Goal: Task Accomplishment & Management: Complete application form

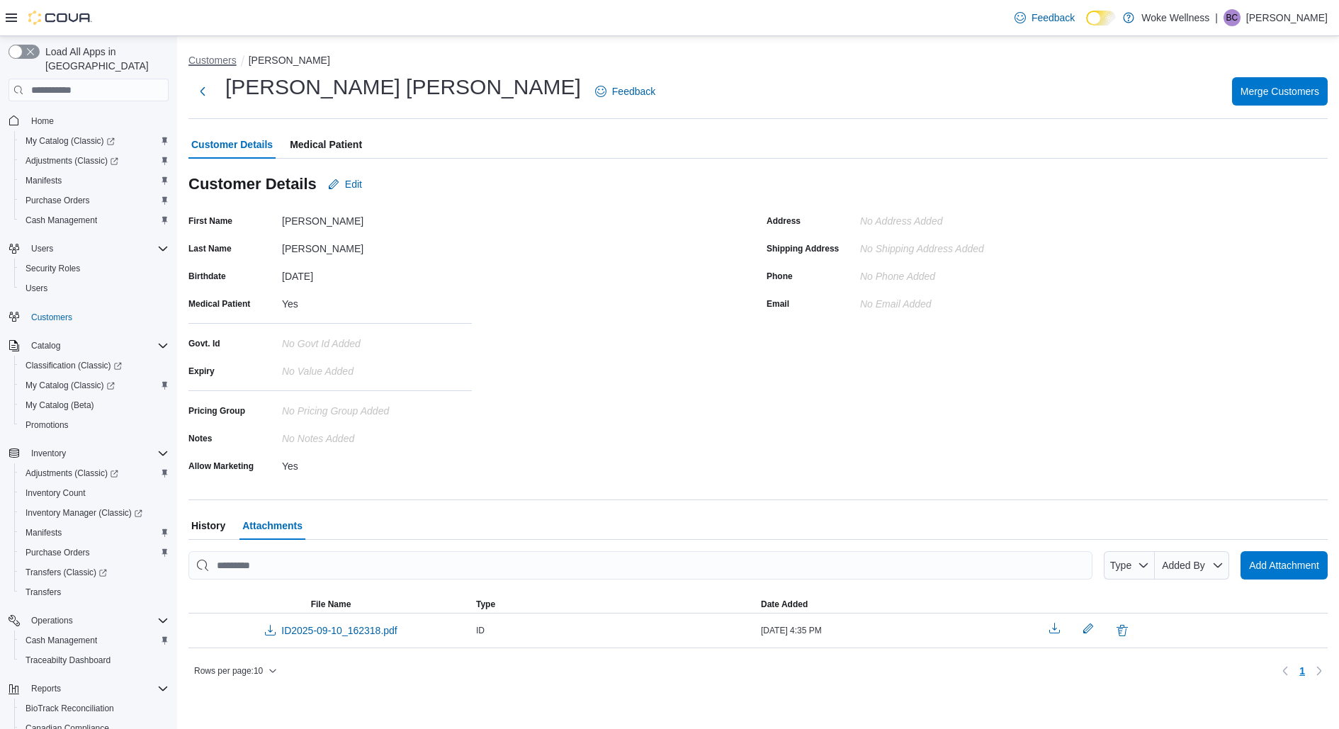
click at [206, 62] on button "Customers" at bounding box center [212, 60] width 48 height 11
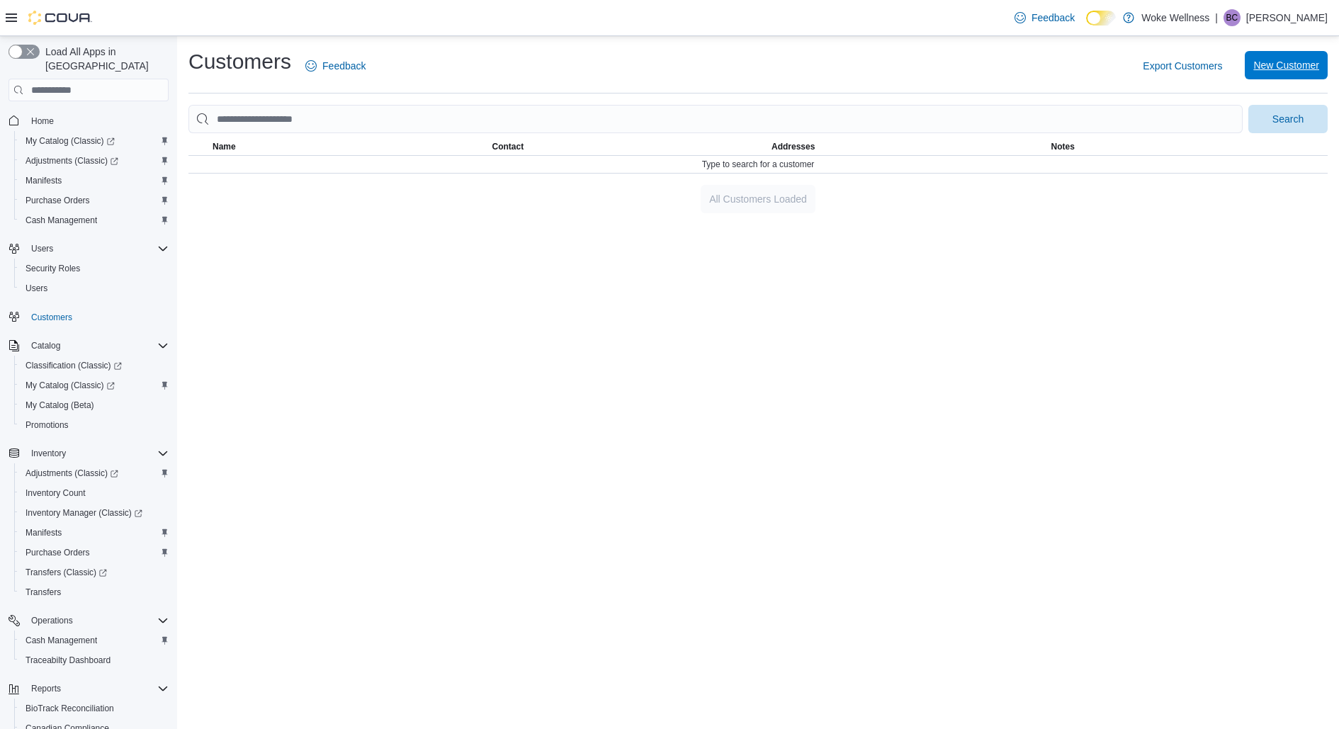
click at [1293, 70] on span "New Customer" at bounding box center [1286, 65] width 66 height 14
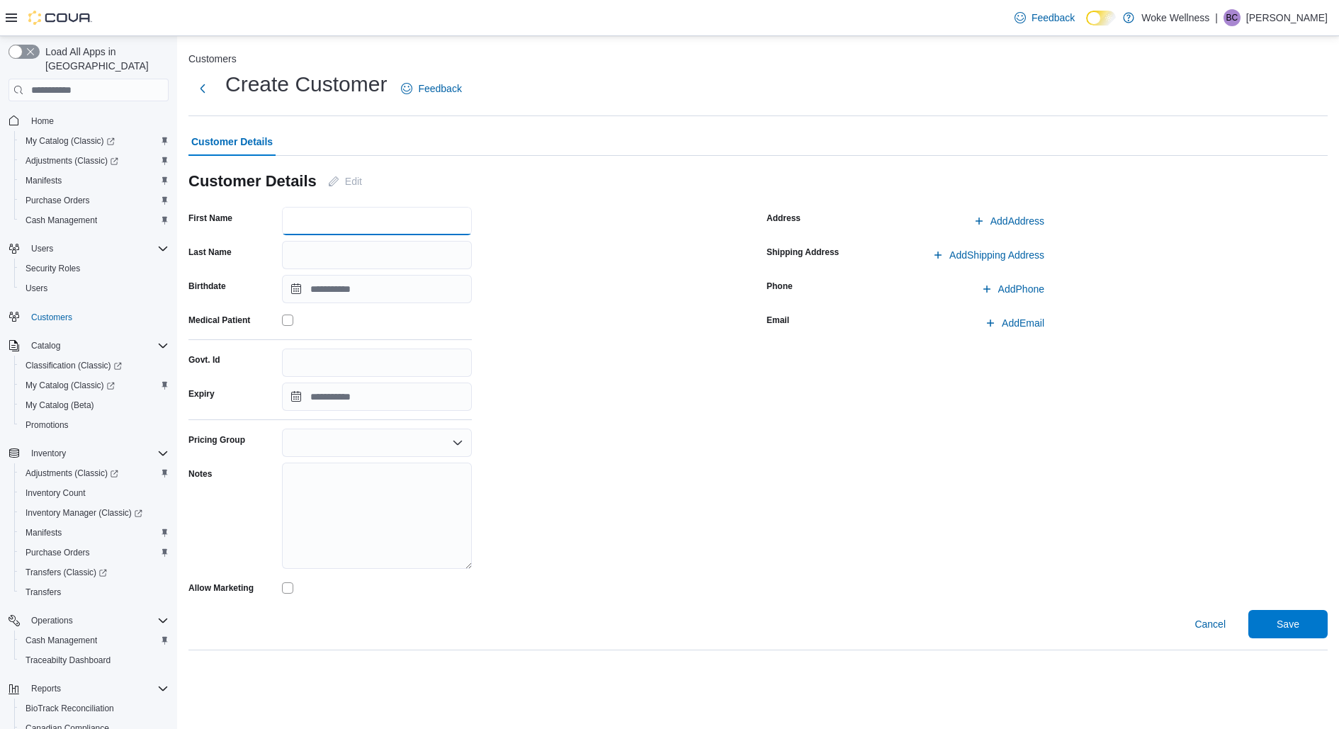
click at [334, 223] on input "First Name" at bounding box center [377, 221] width 190 height 28
type input "******"
type input "*******"
drag, startPoint x: 303, startPoint y: 326, endPoint x: 344, endPoint y: 326, distance: 40.4
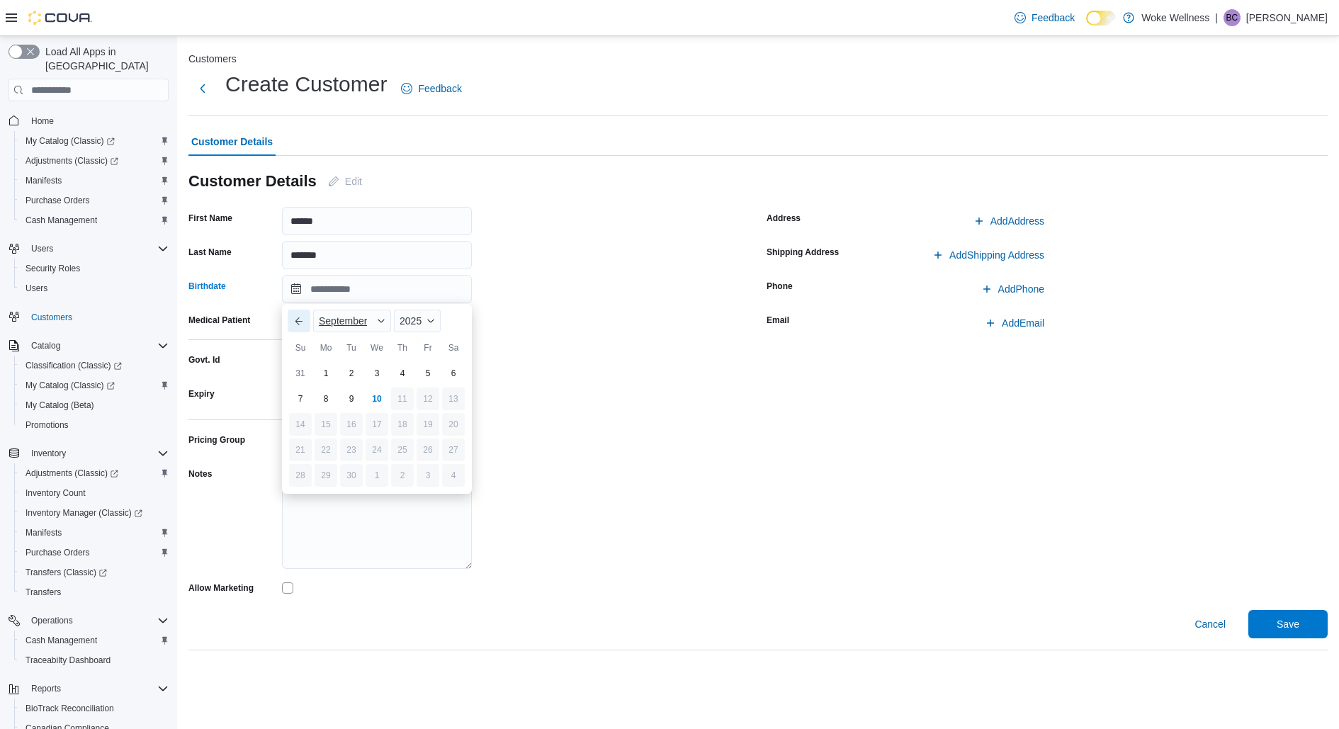
click at [303, 326] on button "Previous Month" at bounding box center [299, 321] width 23 height 23
click at [427, 322] on span "Button. Open the year selector. 2025 is currently selected." at bounding box center [430, 321] width 8 height 8
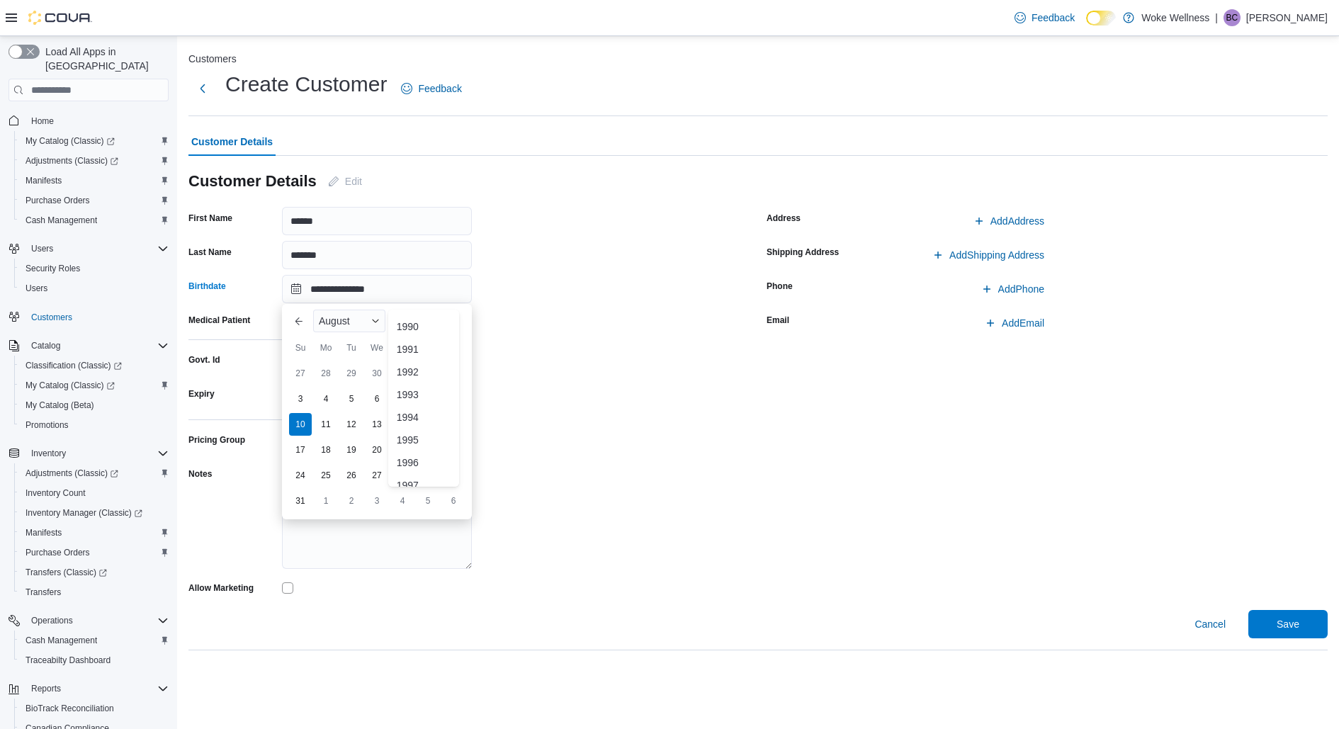
click at [411, 377] on div "1992" at bounding box center [423, 371] width 65 height 17
click at [358, 321] on div "August" at bounding box center [349, 321] width 72 height 23
click at [336, 442] on div "July" at bounding box center [362, 442] width 93 height 17
click at [381, 399] on div "8" at bounding box center [376, 399] width 25 height 25
type input "**********"
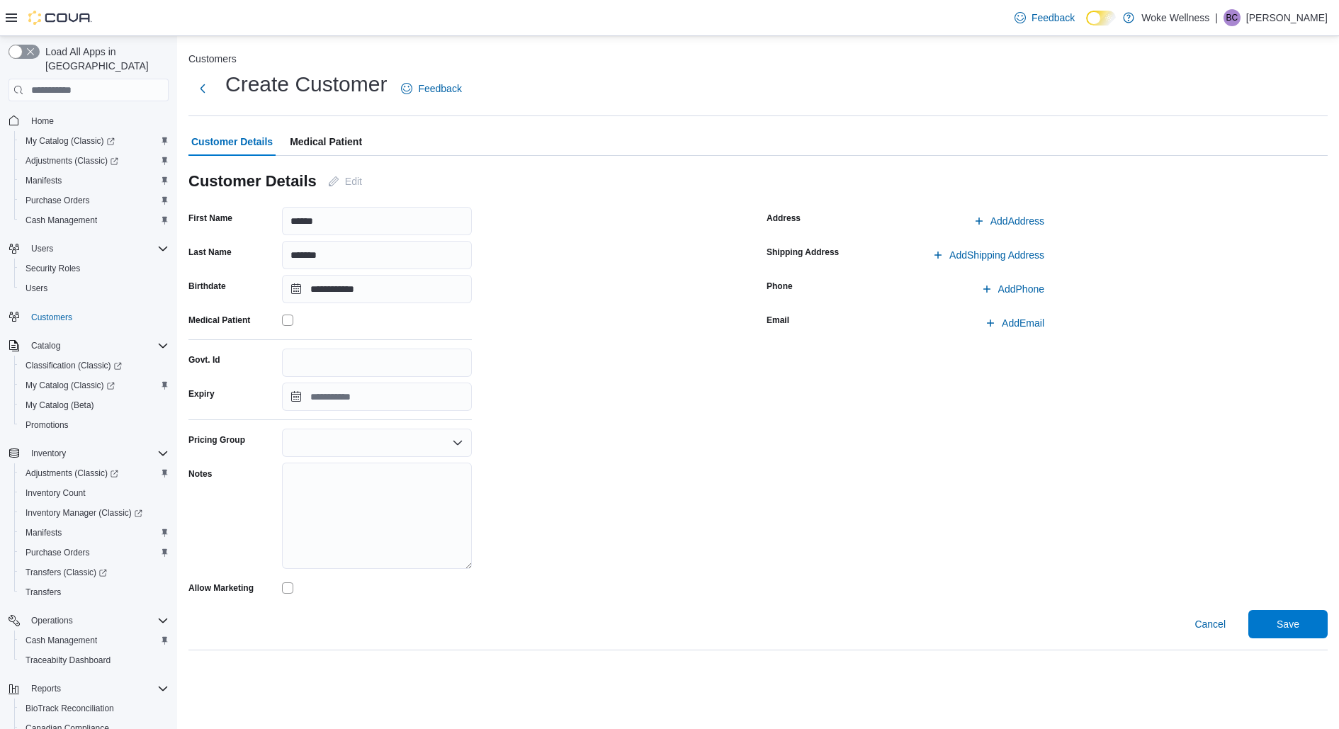
click at [315, 145] on span "Medical Patient" at bounding box center [326, 141] width 72 height 28
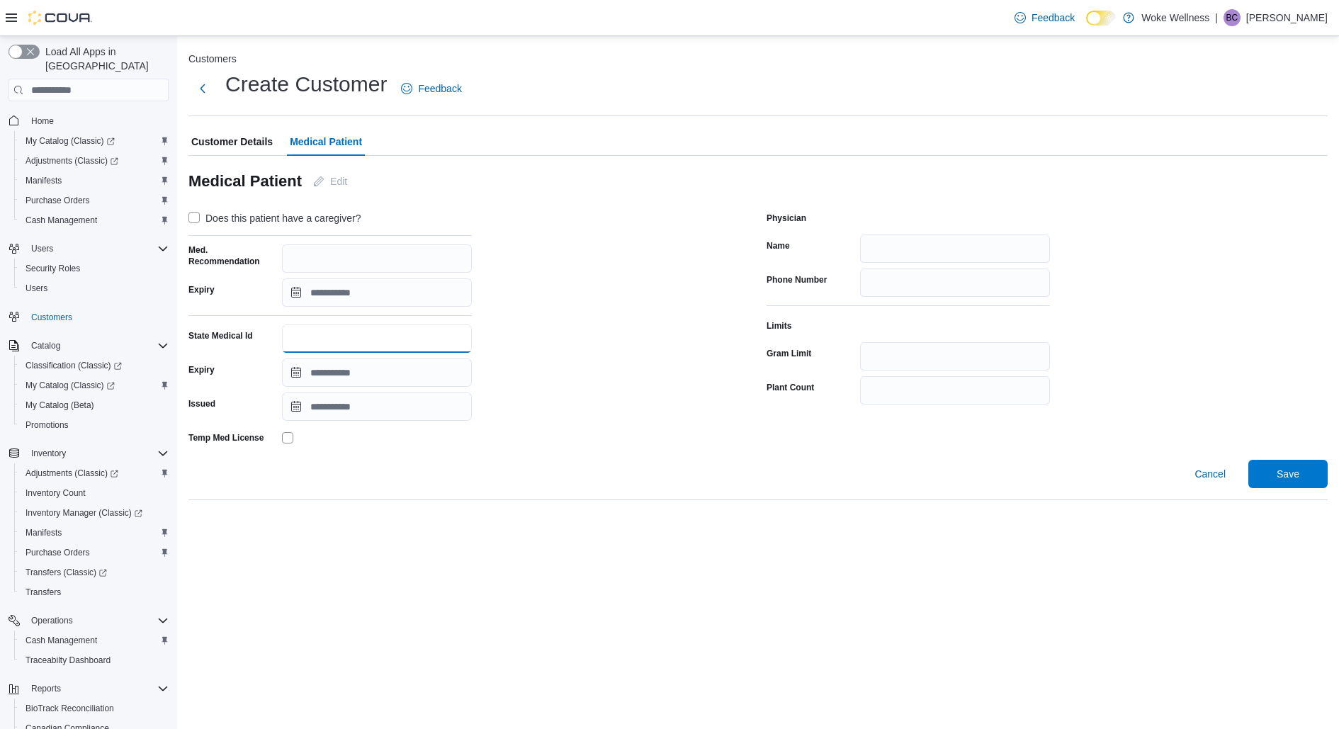
click at [304, 341] on input "State Medical Id" at bounding box center [377, 338] width 190 height 28
type input "**********"
click at [382, 368] on input "Expiry" at bounding box center [377, 372] width 190 height 28
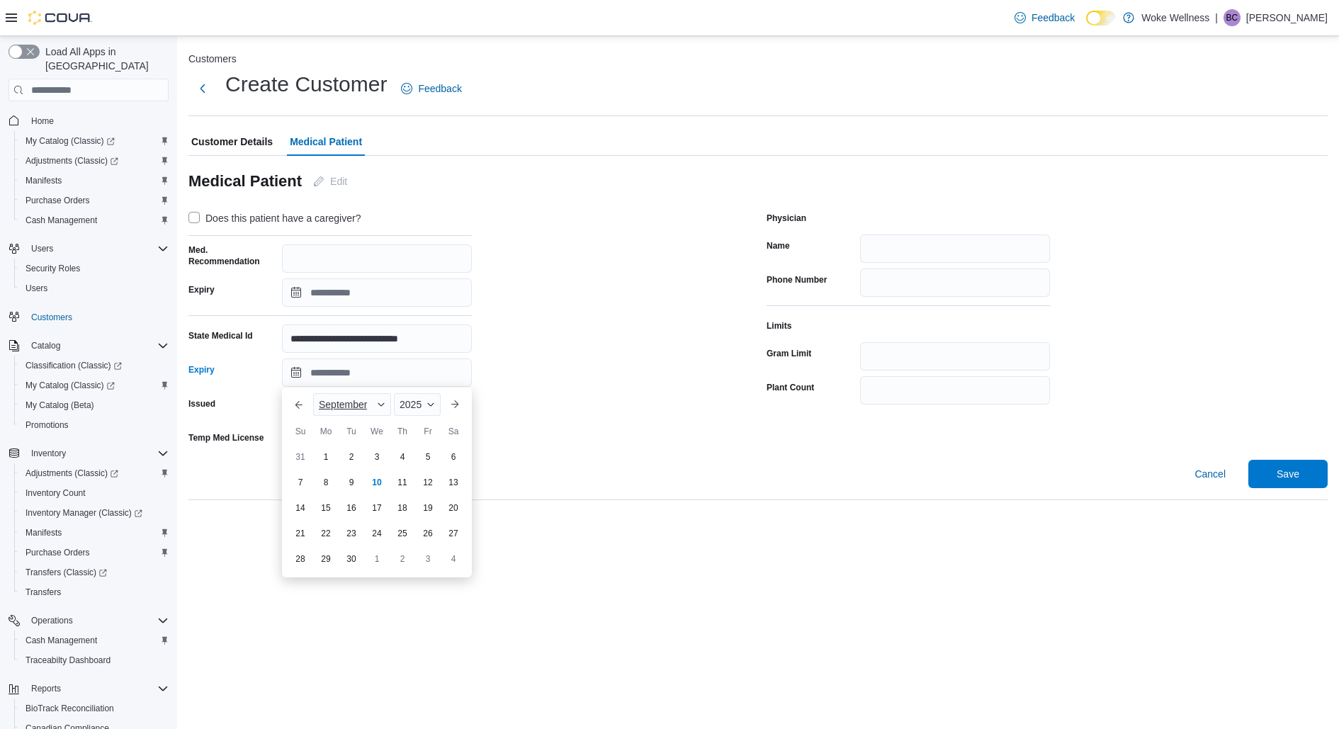
click at [377, 404] on span "Button. Open the month selector. September is currently selected." at bounding box center [381, 404] width 8 height 8
click at [331, 455] on div "You are focused on a month selector menu. Use the up and down arrows to select …" at bounding box center [362, 481] width 99 height 177
click at [336, 448] on div "March" at bounding box center [362, 446] width 93 height 17
click at [412, 409] on span "2025" at bounding box center [403, 404] width 22 height 11
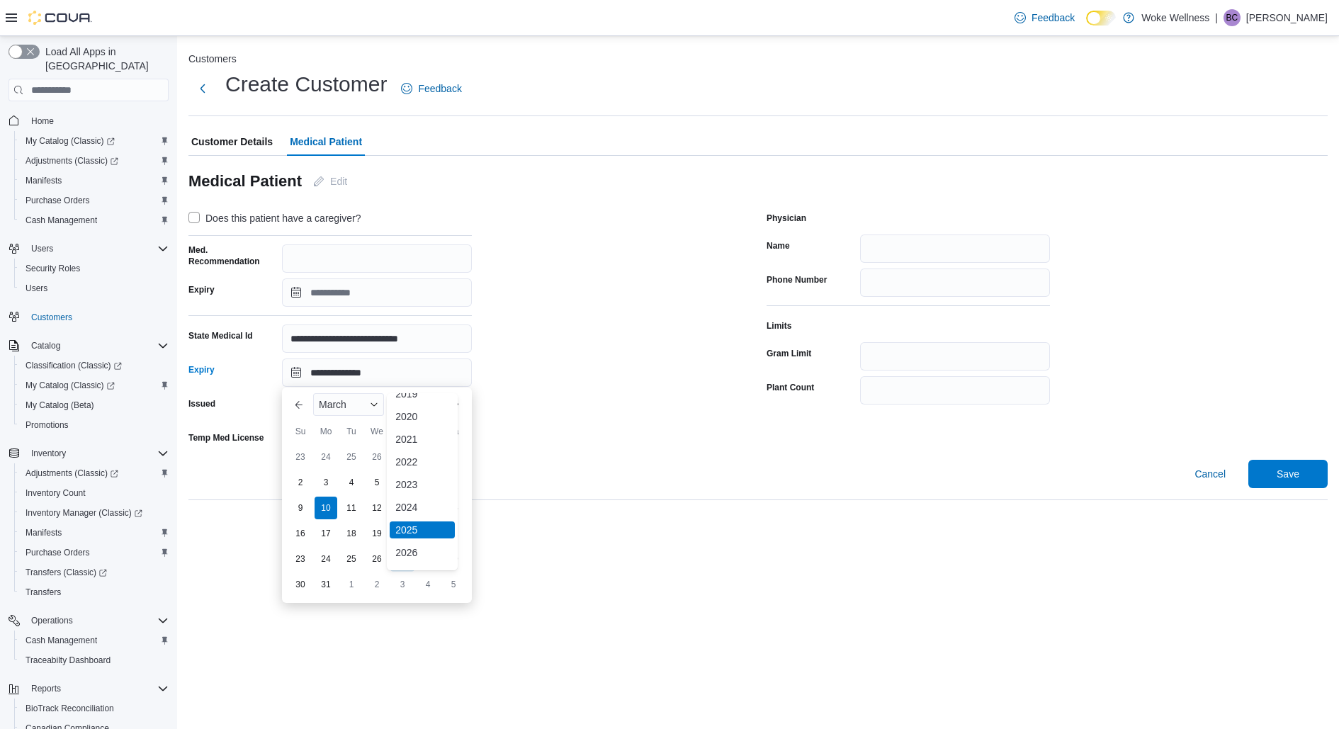
click at [409, 549] on div "2026" at bounding box center [422, 552] width 65 height 17
click at [324, 562] on div "30" at bounding box center [325, 559] width 25 height 25
type input "**********"
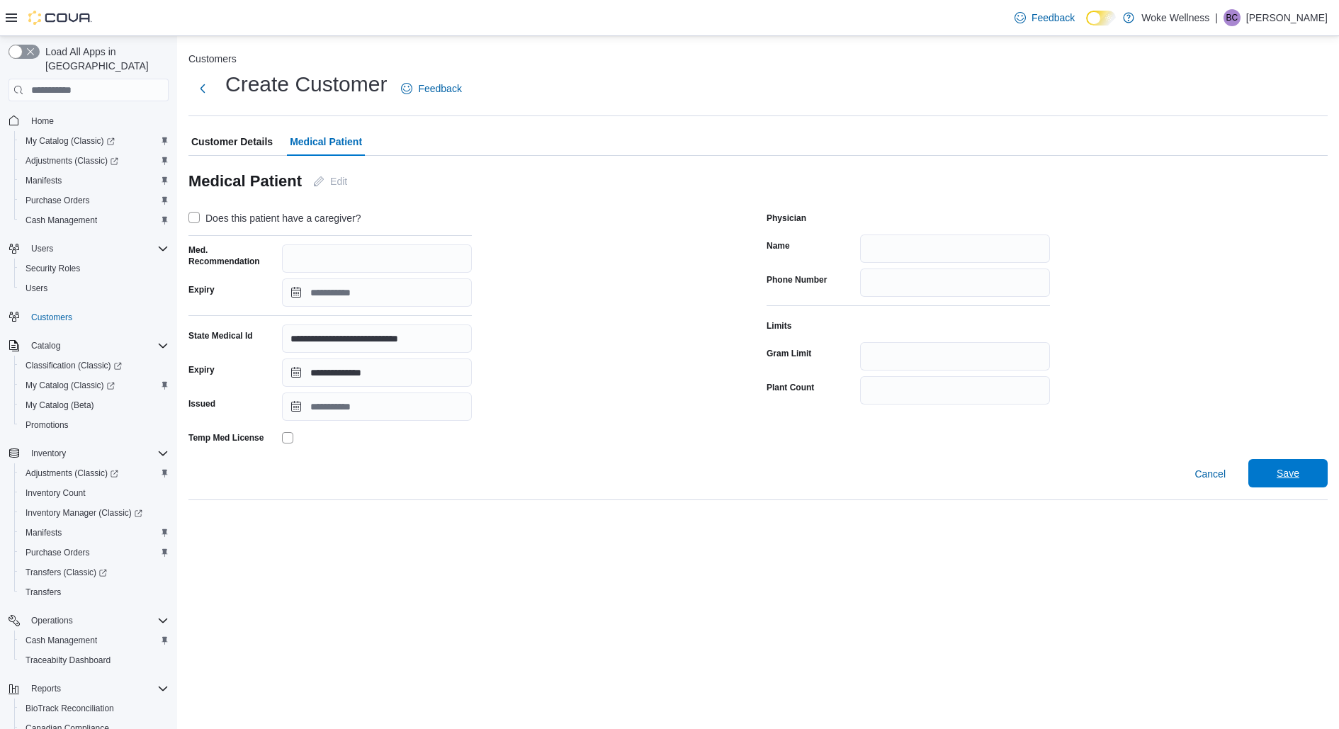
click at [1276, 470] on span "Save" at bounding box center [1287, 473] width 62 height 28
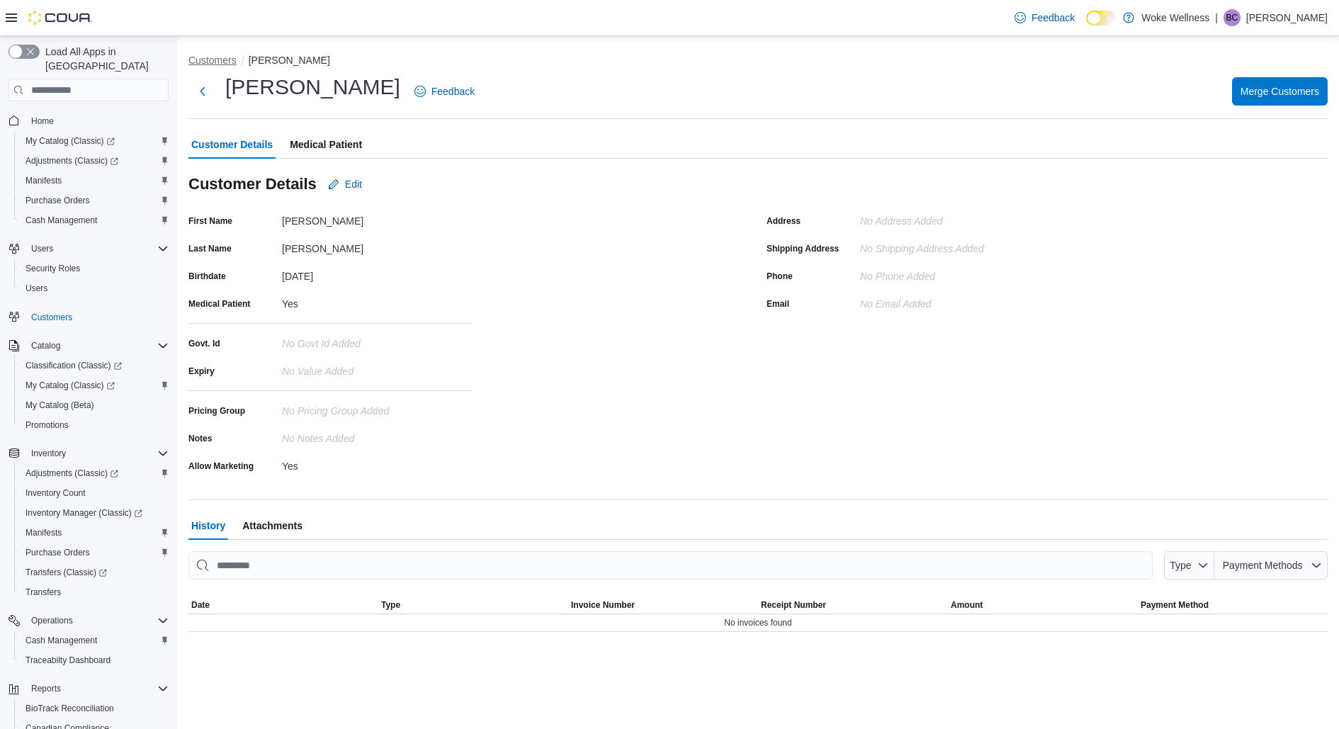
click at [214, 67] on ol "Customers [PERSON_NAME]" at bounding box center [757, 61] width 1139 height 17
click at [217, 65] on button "Customers" at bounding box center [212, 60] width 48 height 11
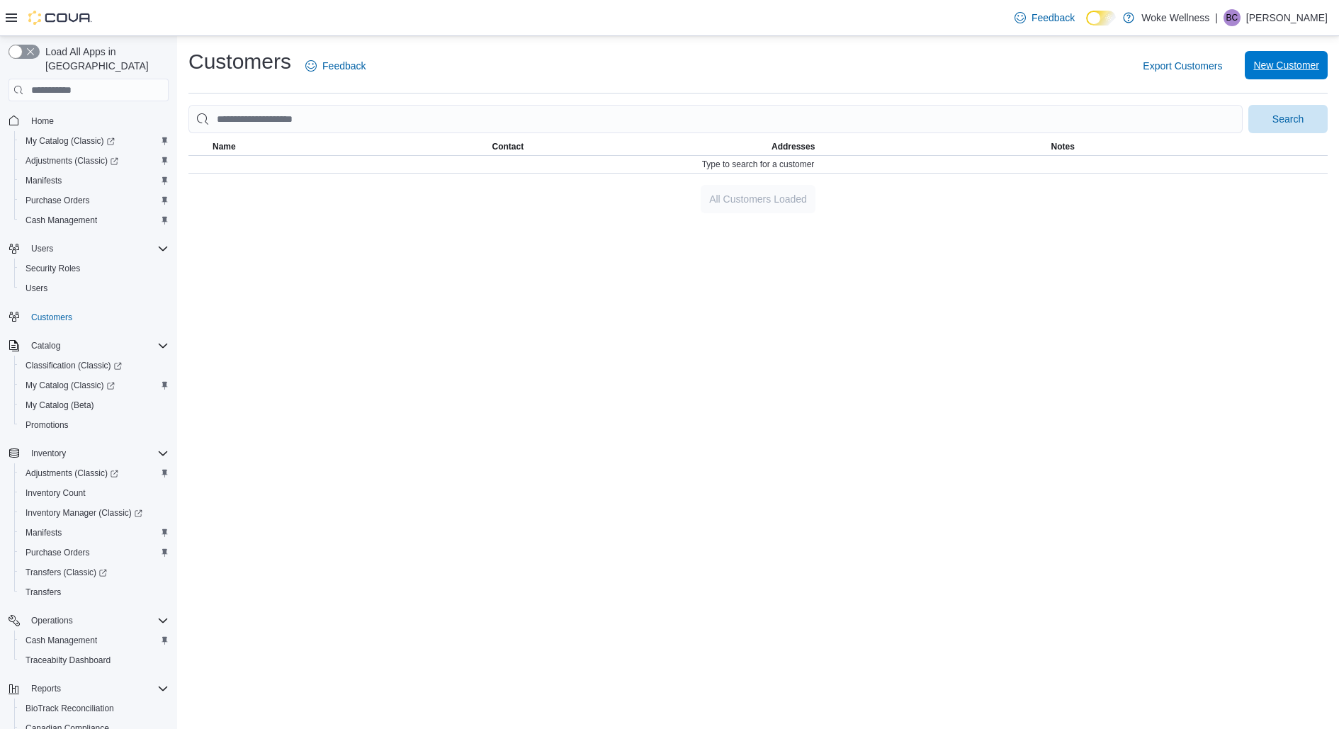
click at [1288, 72] on span "New Customer" at bounding box center [1286, 65] width 66 height 28
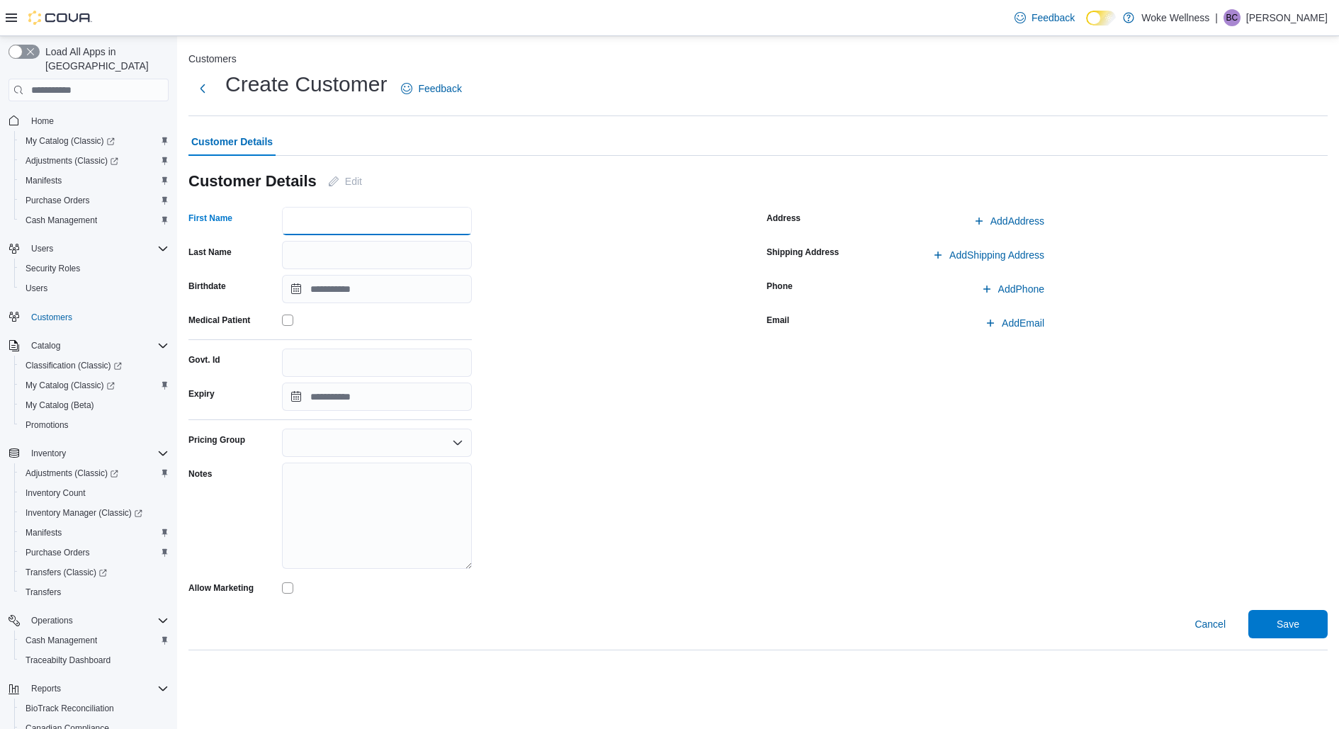
click at [387, 222] on input "First Name" at bounding box center [377, 221] width 190 height 28
type input "*******"
type input "****"
click at [305, 323] on button "Previous Month" at bounding box center [299, 321] width 23 height 23
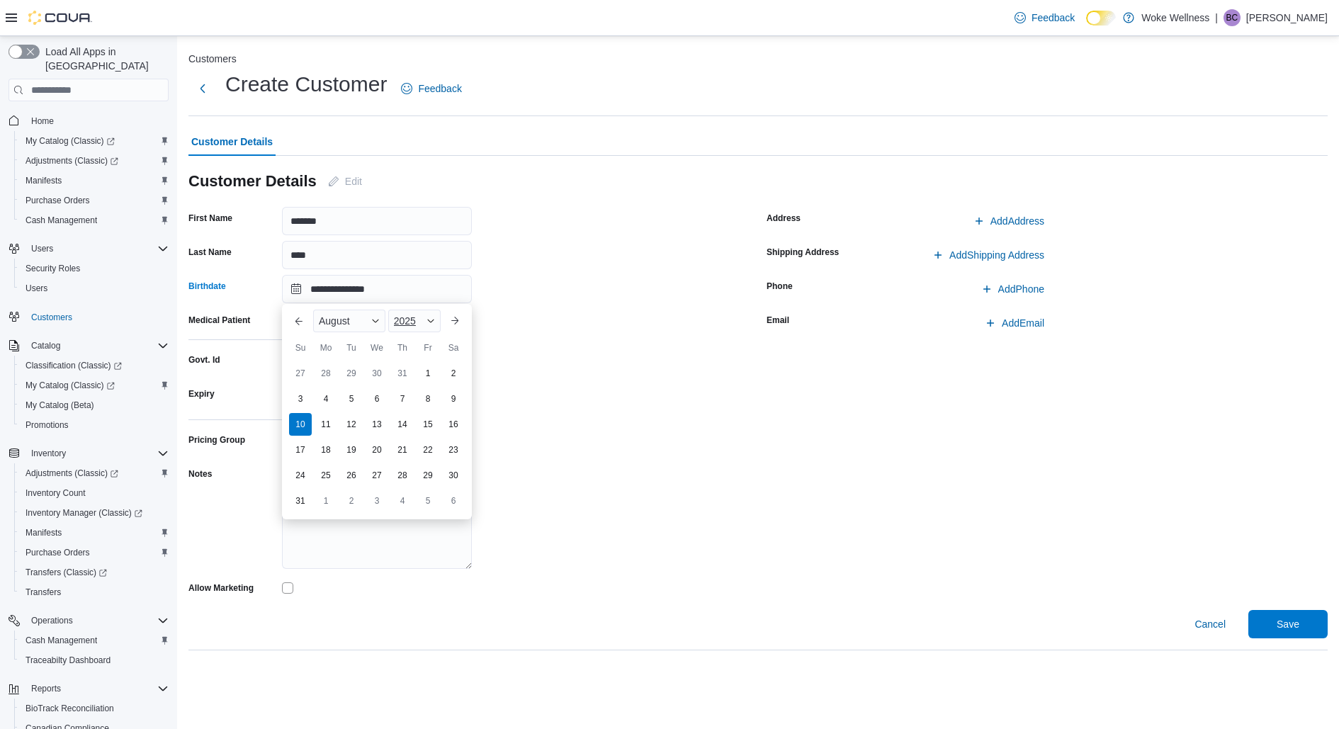
click at [423, 325] on div "2025" at bounding box center [414, 321] width 52 height 23
click at [409, 397] on div "2005" at bounding box center [423, 401] width 65 height 17
click at [366, 322] on div "August" at bounding box center [349, 321] width 72 height 23
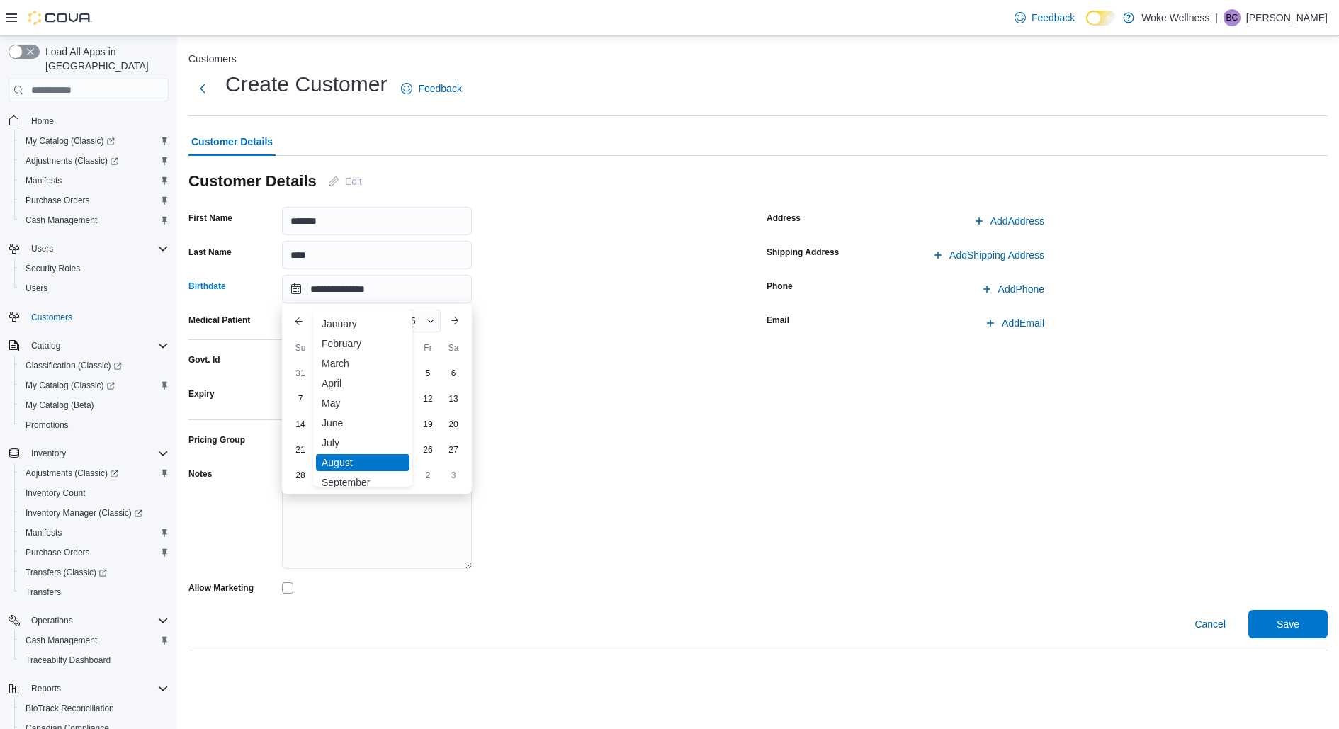
click at [328, 387] on div "April" at bounding box center [362, 383] width 93 height 17
click at [372, 451] on div "20" at bounding box center [376, 449] width 23 height 23
type input "**********"
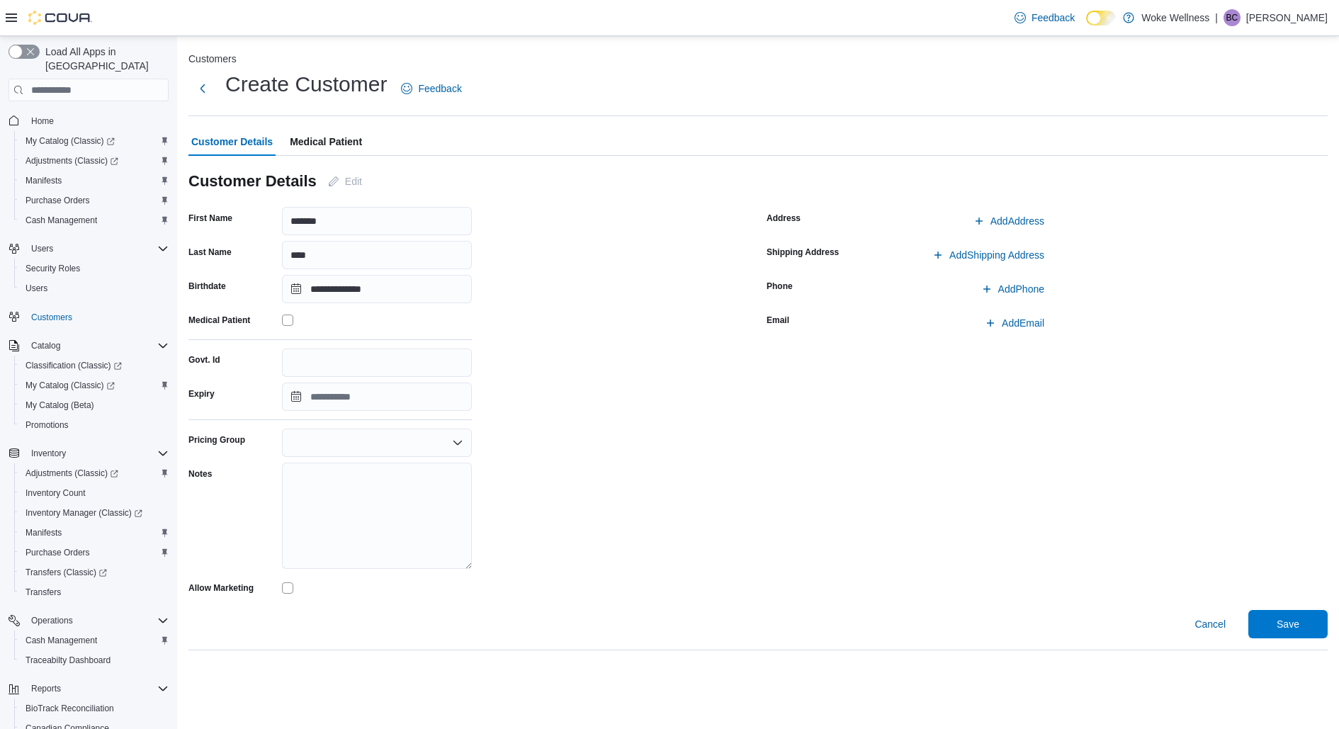
click at [341, 142] on span "Medical Patient" at bounding box center [326, 141] width 72 height 28
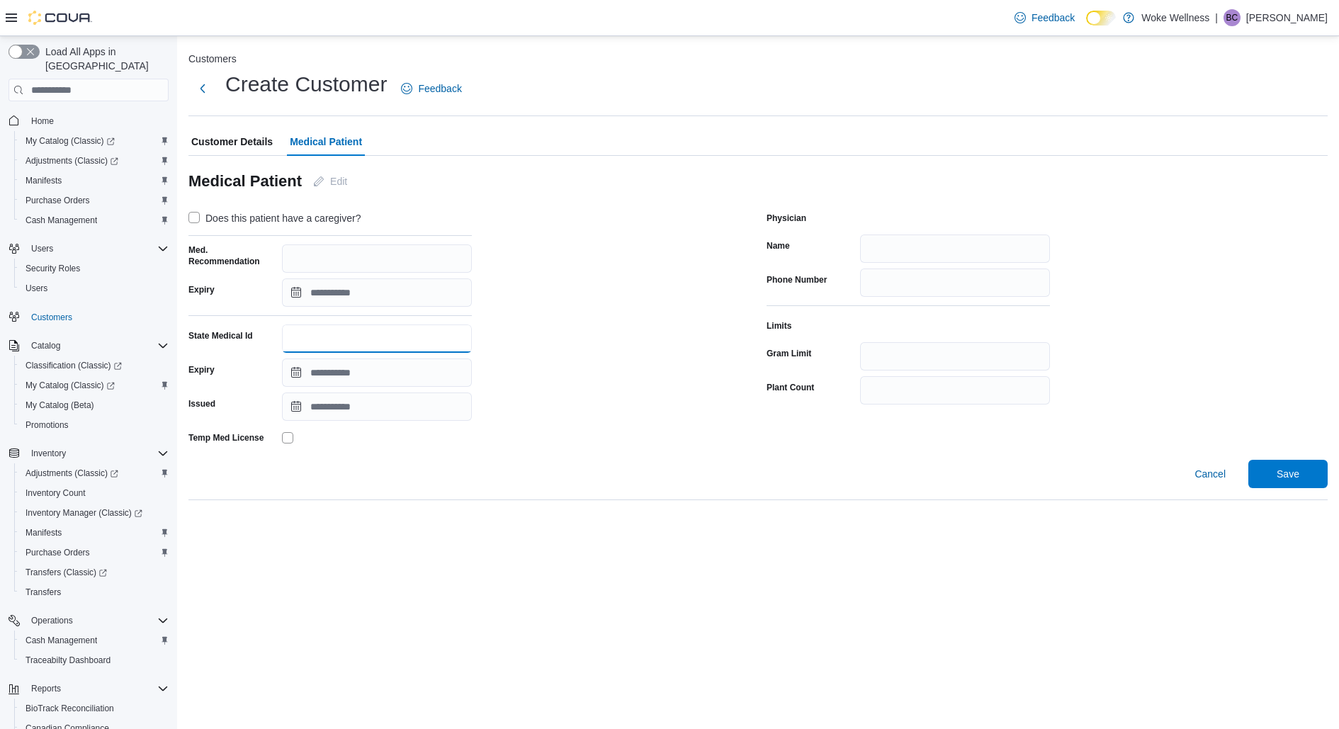
click at [307, 334] on input "State Medical Id" at bounding box center [377, 338] width 190 height 28
type input "**********"
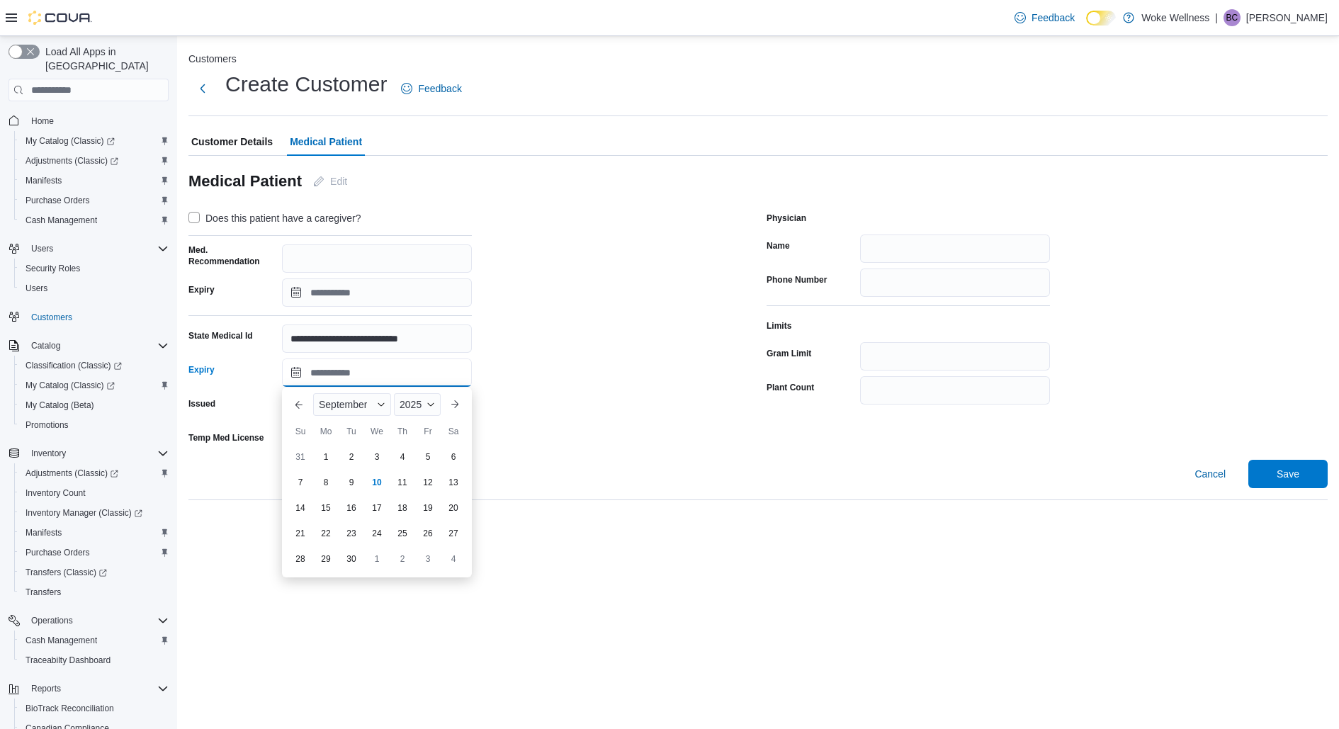
click at [326, 370] on input "Expiry" at bounding box center [377, 372] width 190 height 28
click at [351, 405] on span "September" at bounding box center [343, 404] width 48 height 11
click at [341, 452] on div "March" at bounding box center [362, 446] width 93 height 17
click at [407, 408] on span "2025" at bounding box center [403, 404] width 22 height 11
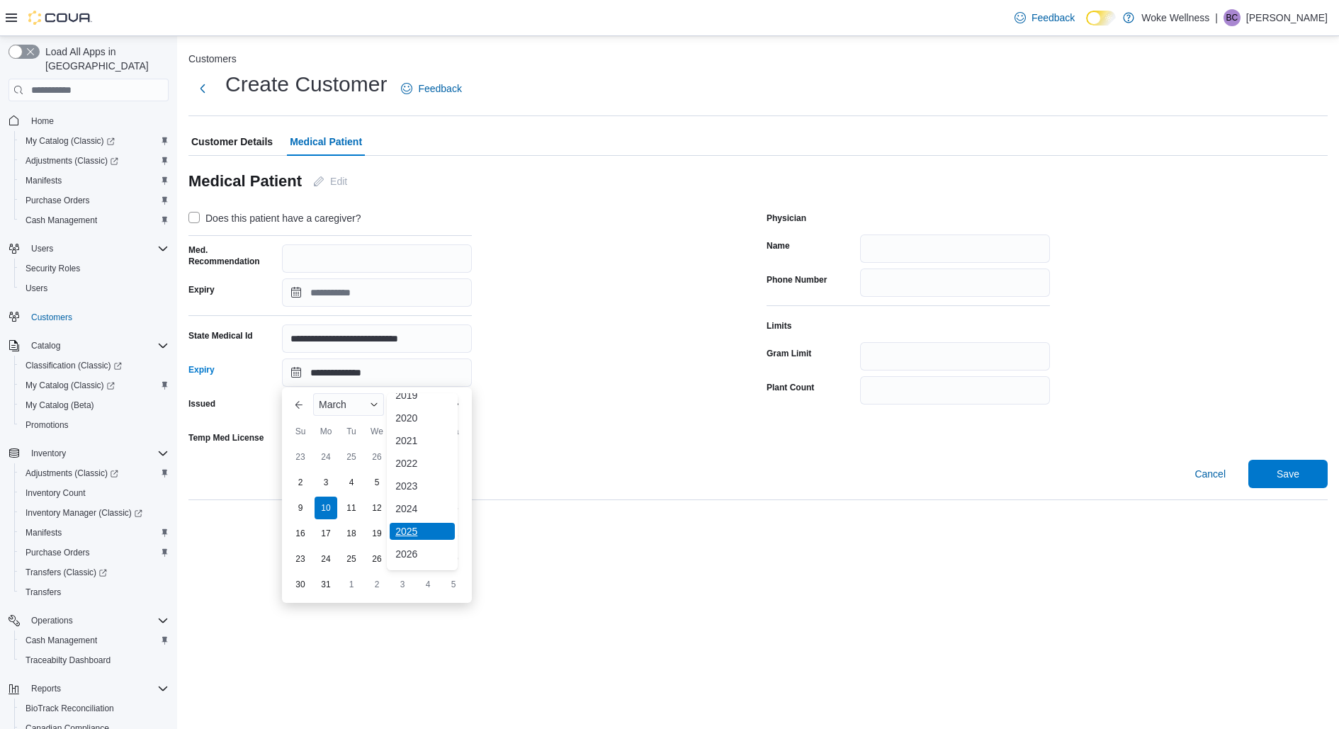
scroll to position [45, 0]
click at [407, 540] on div "2026" at bounding box center [422, 543] width 65 height 17
click at [422, 456] on div "6" at bounding box center [427, 457] width 25 height 25
type input "**********"
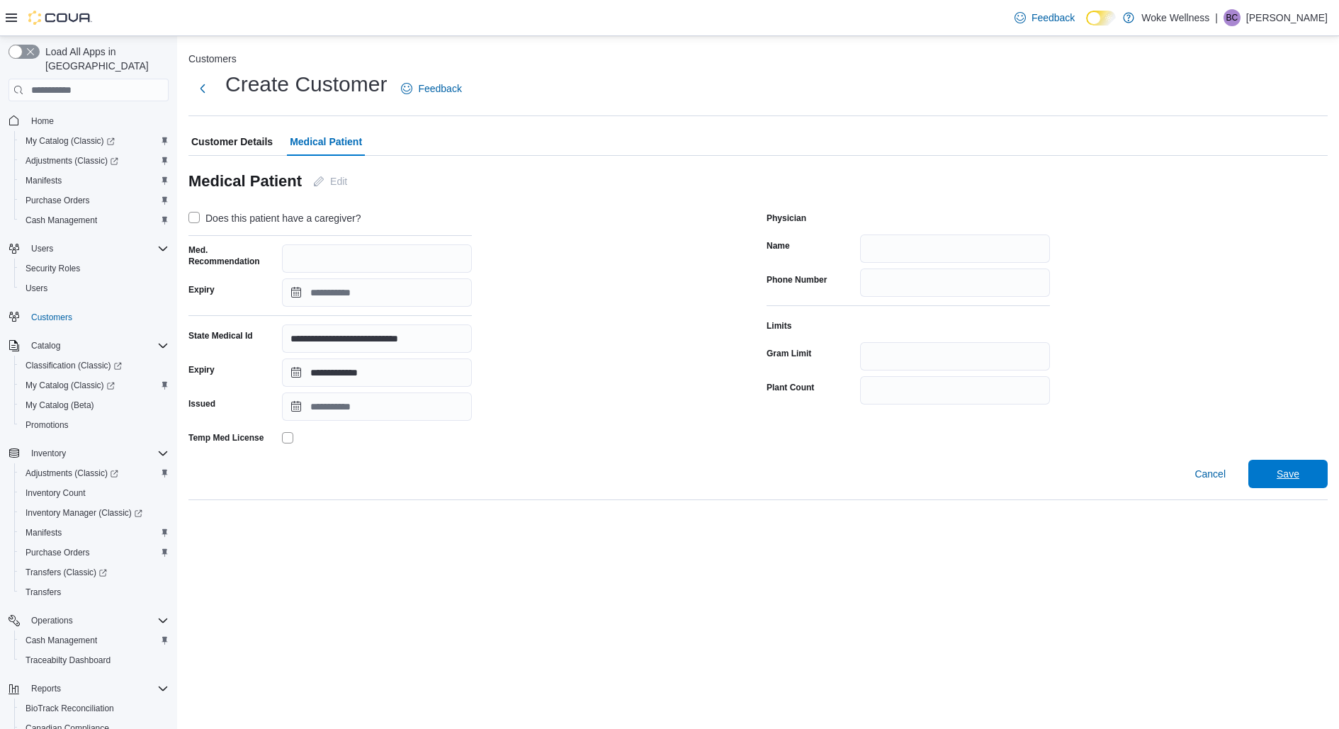
drag, startPoint x: 1271, startPoint y: 474, endPoint x: 1243, endPoint y: 478, distance: 27.9
click at [1271, 474] on span "Save" at bounding box center [1287, 474] width 62 height 28
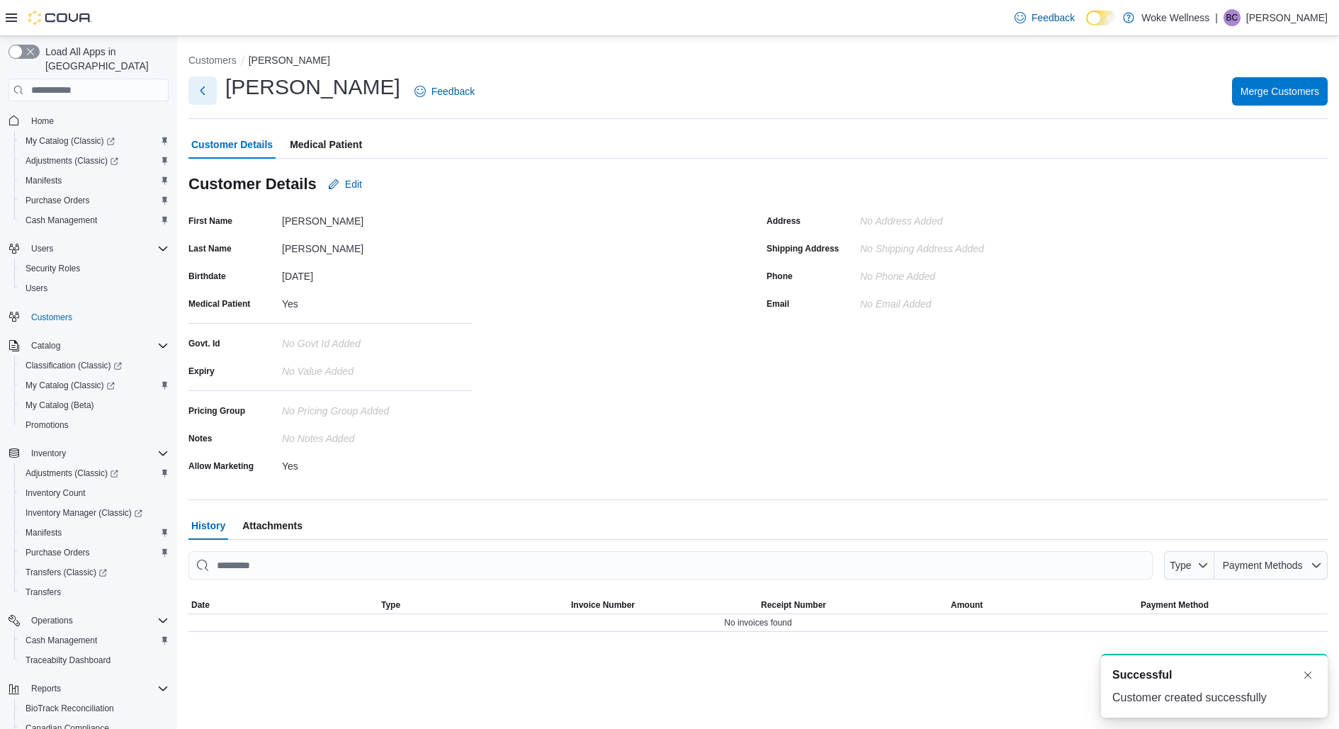
click at [206, 86] on button "Next" at bounding box center [202, 90] width 28 height 28
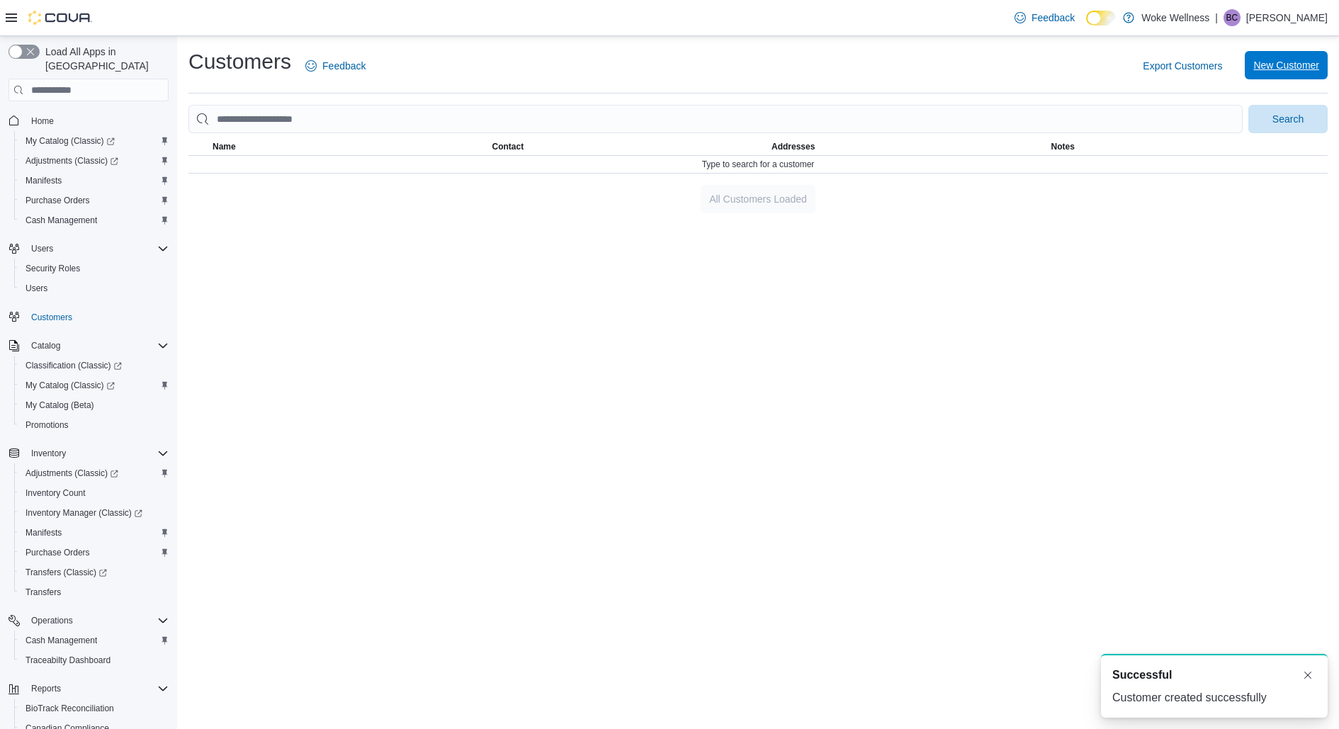
click at [1273, 68] on span "New Customer" at bounding box center [1286, 65] width 66 height 14
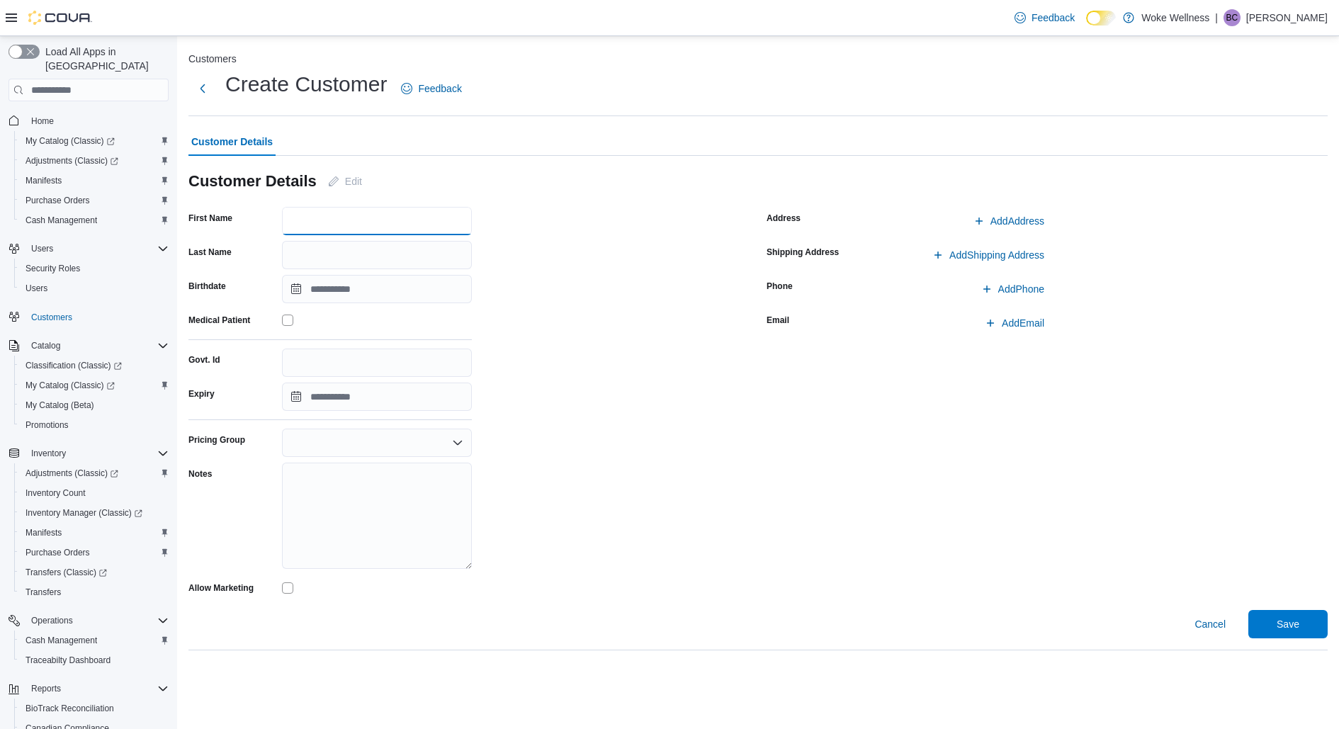
click at [331, 224] on input "First Name" at bounding box center [377, 221] width 190 height 28
type input "*****"
click at [334, 295] on input "Birthdate" at bounding box center [377, 289] width 190 height 28
drag, startPoint x: 288, startPoint y: 323, endPoint x: 300, endPoint y: 324, distance: 11.4
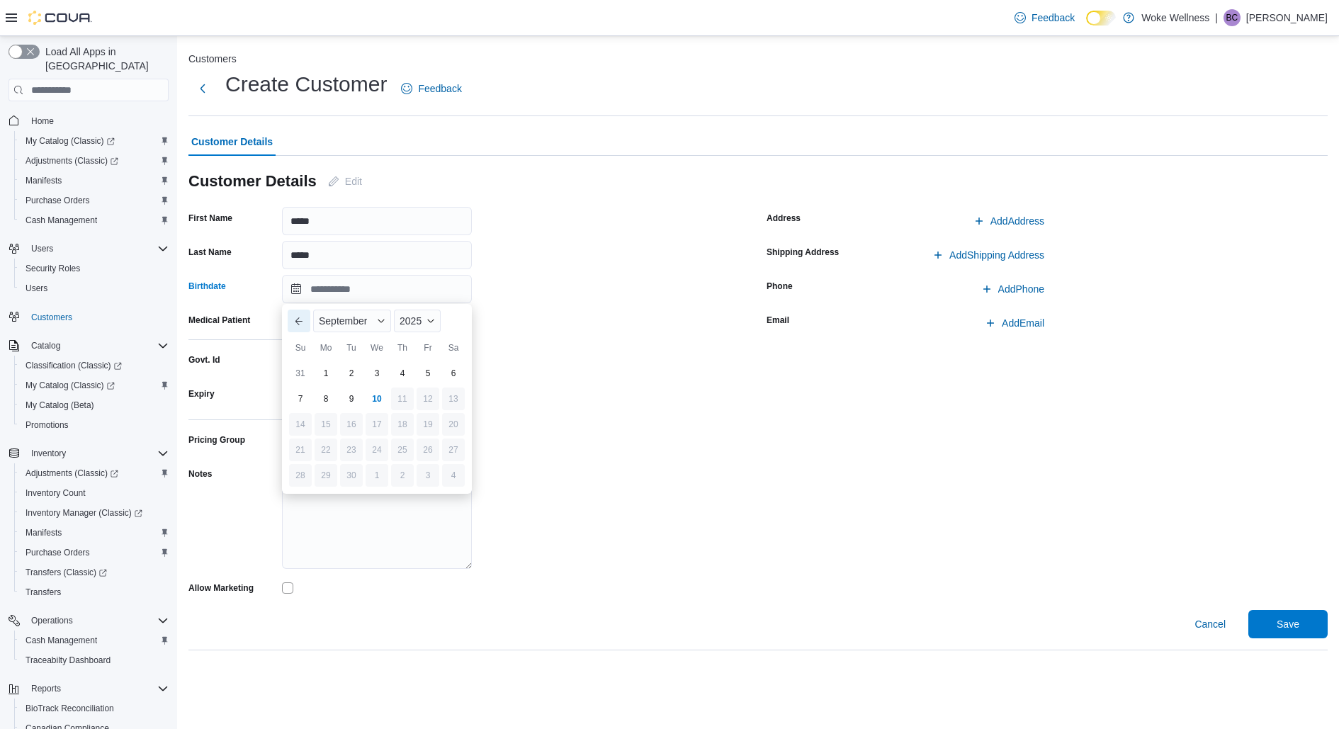
click at [288, 323] on button "Previous Month" at bounding box center [299, 321] width 23 height 23
click at [406, 325] on span "2025" at bounding box center [405, 320] width 22 height 11
click at [409, 330] on div "1972" at bounding box center [423, 328] width 65 height 17
click at [361, 319] on div "August" at bounding box center [349, 321] width 72 height 23
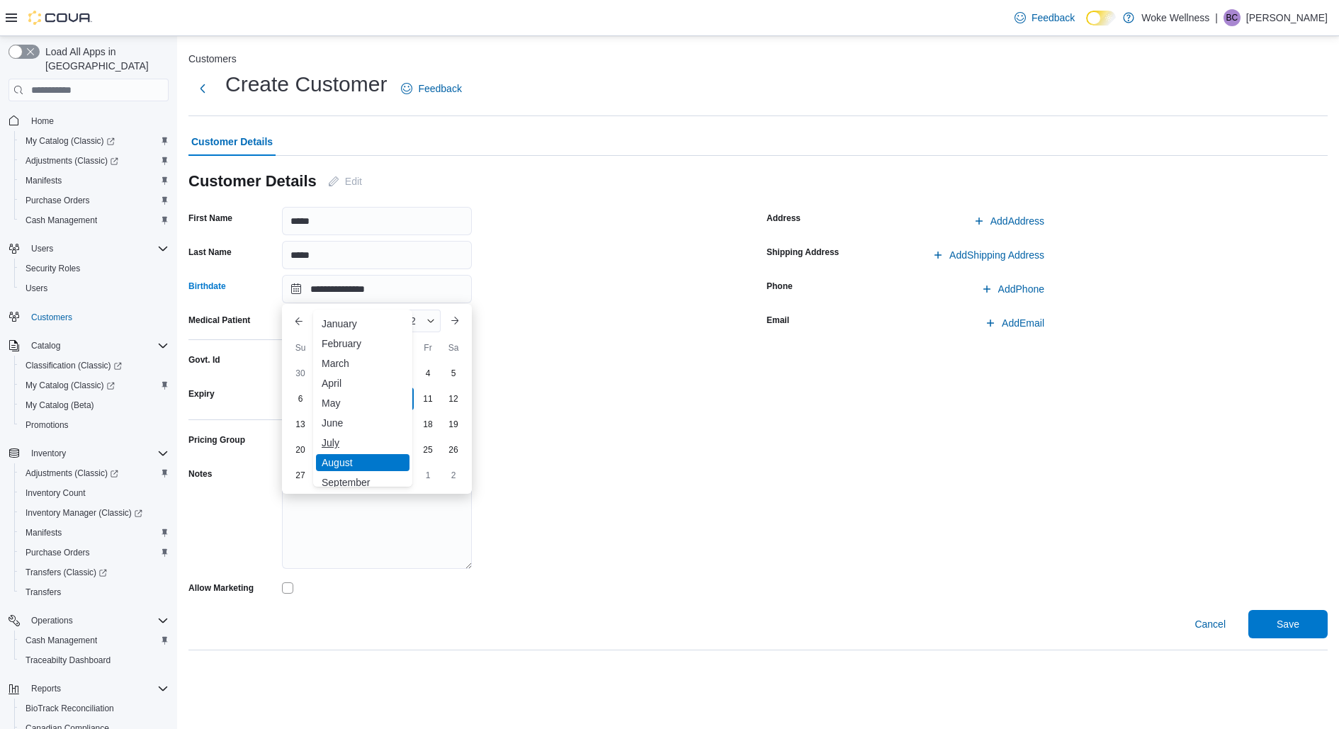
scroll to position [7, 0]
click at [351, 475] on div "September" at bounding box center [362, 475] width 93 height 17
click at [331, 475] on div "25" at bounding box center [325, 475] width 25 height 25
type input "**********"
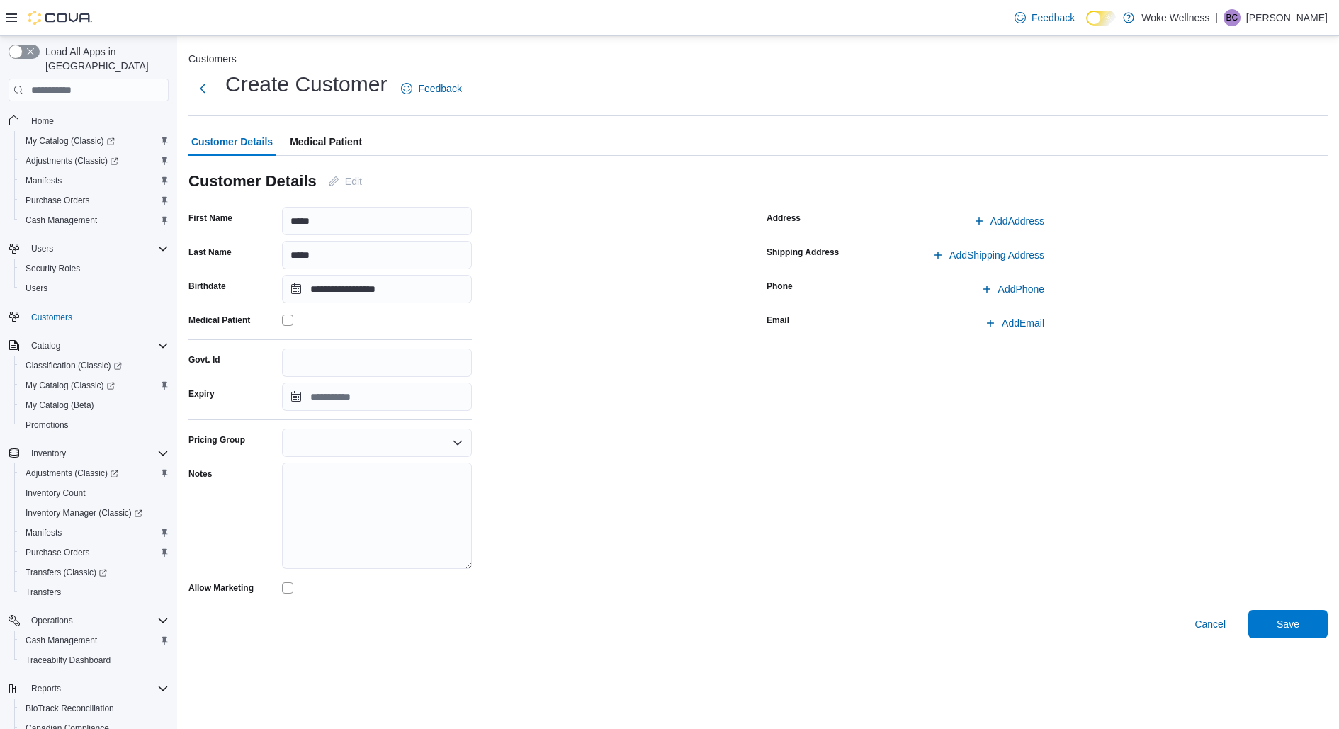
drag, startPoint x: 327, startPoint y: 137, endPoint x: 328, endPoint y: 164, distance: 26.2
click at [327, 137] on span "Medical Patient" at bounding box center [326, 141] width 72 height 28
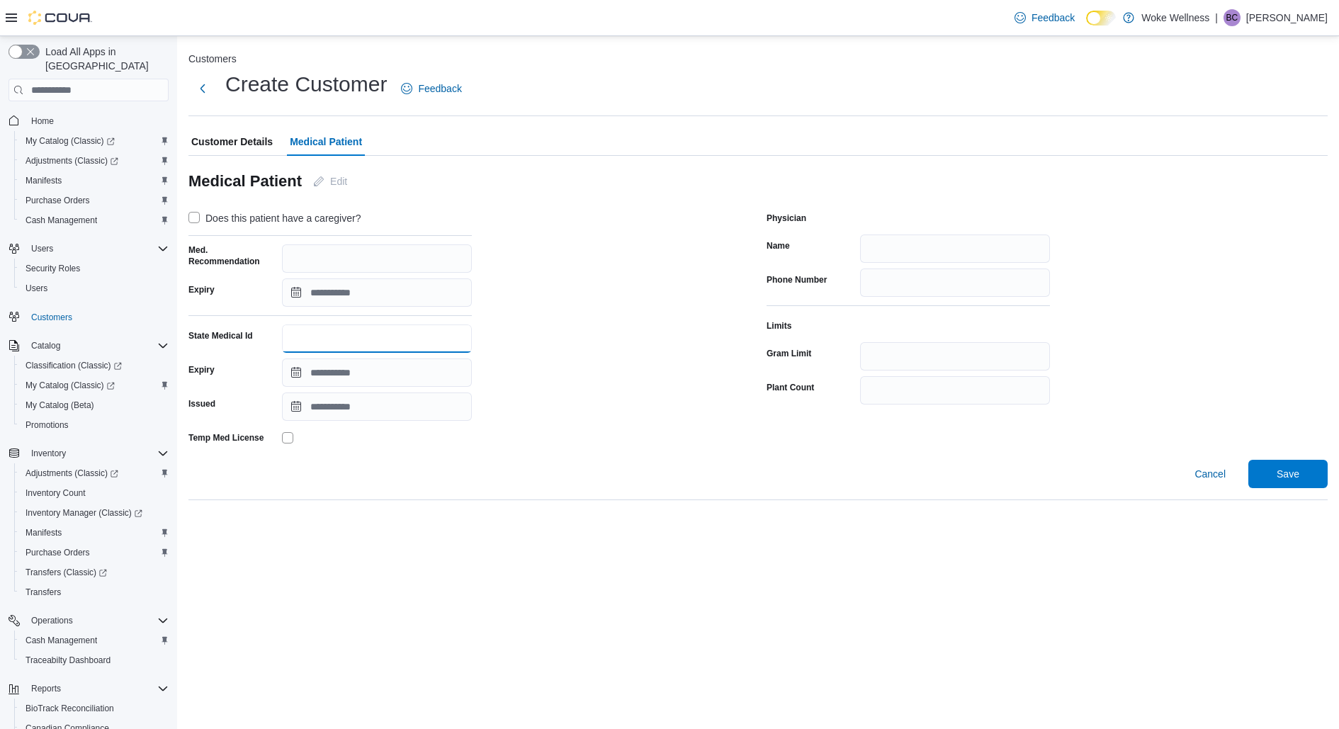
click at [322, 337] on input "State Medical Id" at bounding box center [377, 338] width 190 height 28
type input "**********"
click at [371, 381] on input "Expiry" at bounding box center [377, 372] width 190 height 28
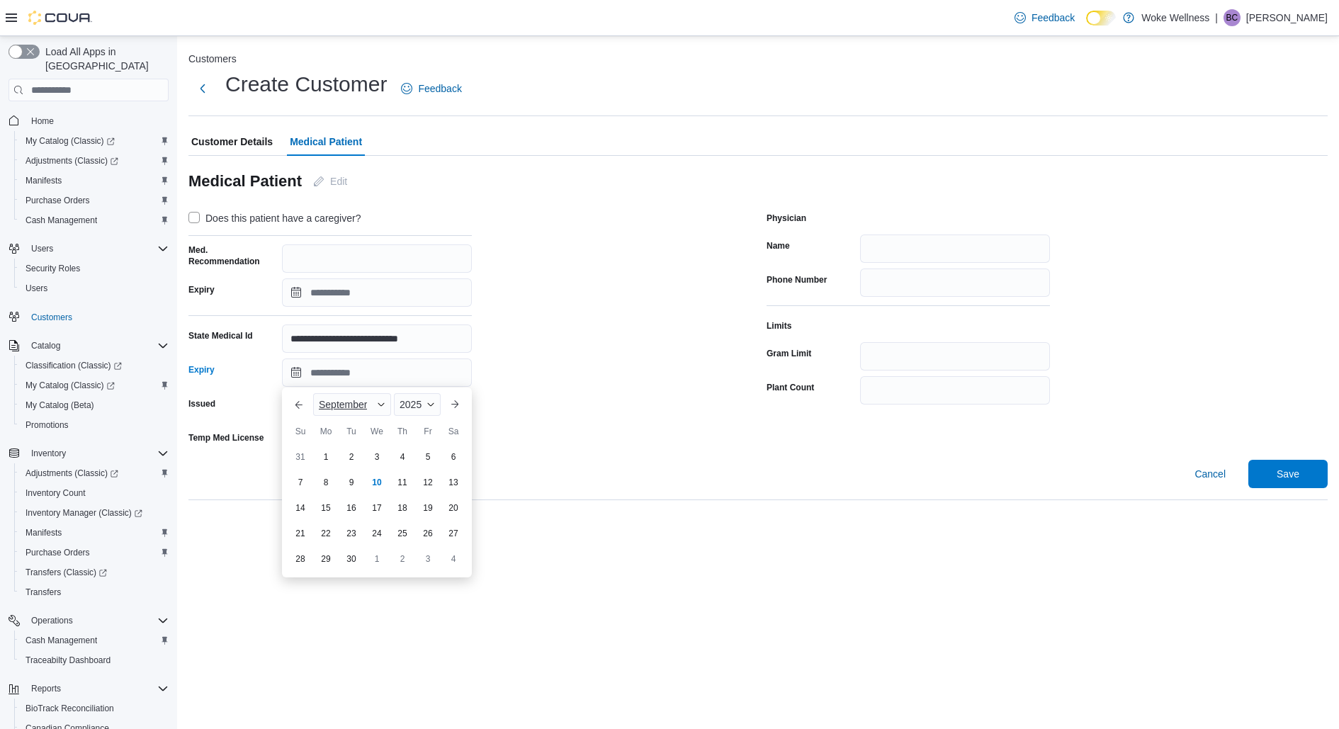
click at [374, 399] on div "September" at bounding box center [352, 404] width 78 height 23
click at [347, 512] on div "October" at bounding box center [362, 516] width 93 height 17
click at [407, 411] on div "2025" at bounding box center [415, 404] width 51 height 23
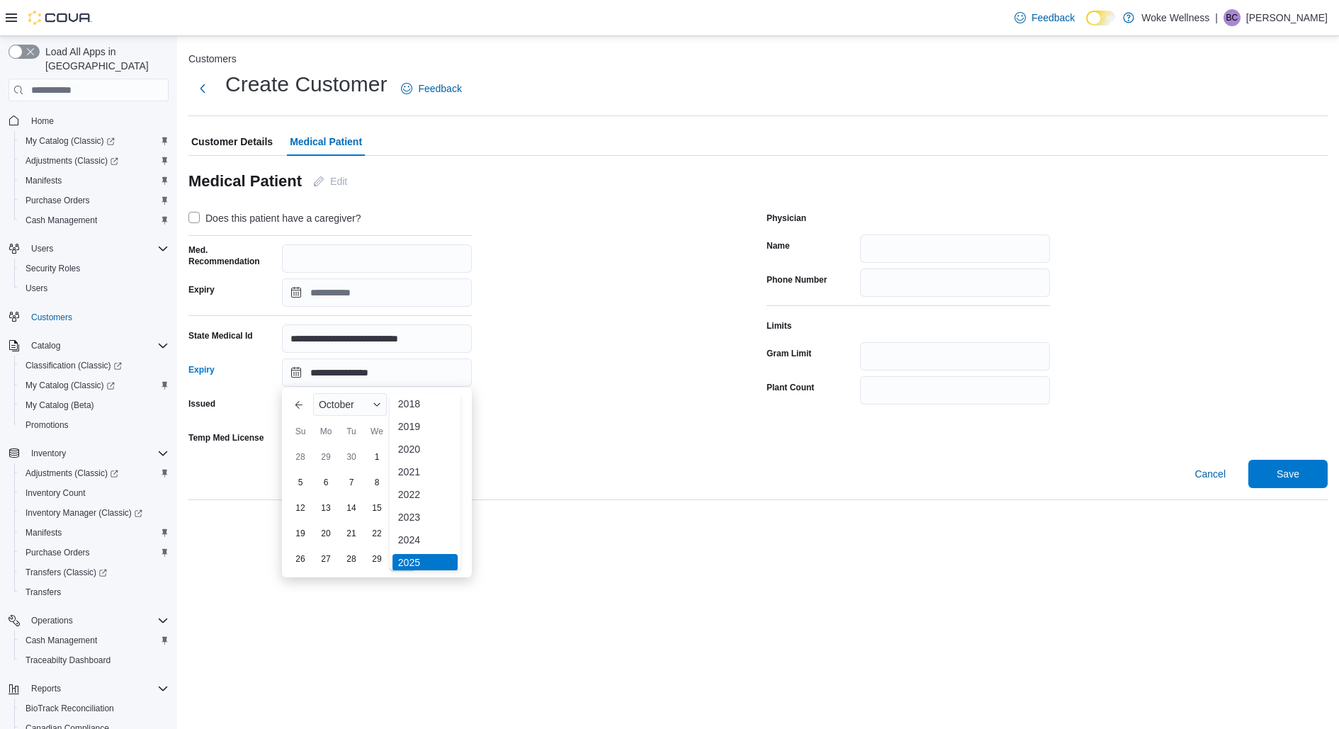
click at [412, 564] on div "✓ 2025" at bounding box center [424, 562] width 65 height 17
click at [354, 513] on div "14" at bounding box center [351, 507] width 23 height 23
type input "**********"
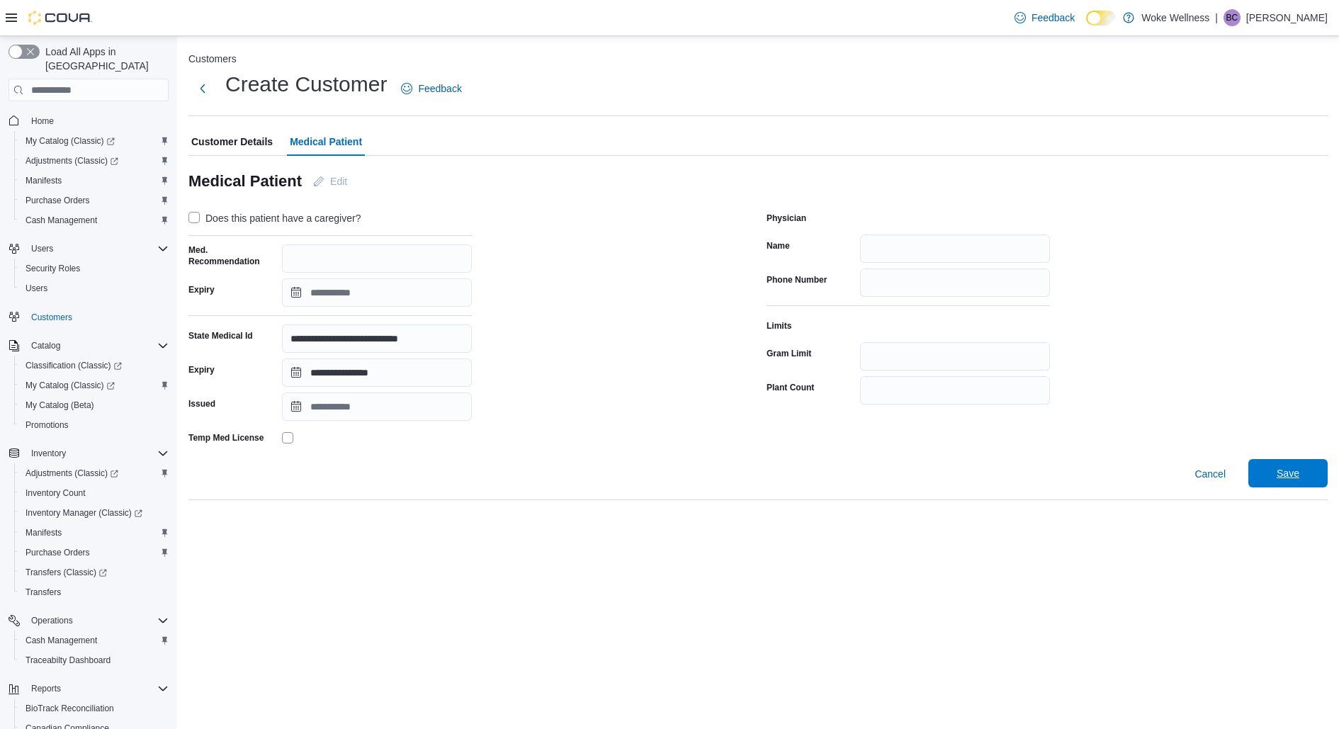
click at [1283, 476] on span "Save" at bounding box center [1287, 473] width 23 height 14
